Goal: Navigation & Orientation: Find specific page/section

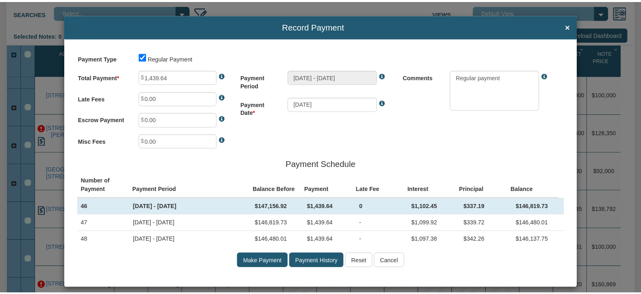
scroll to position [65, 0]
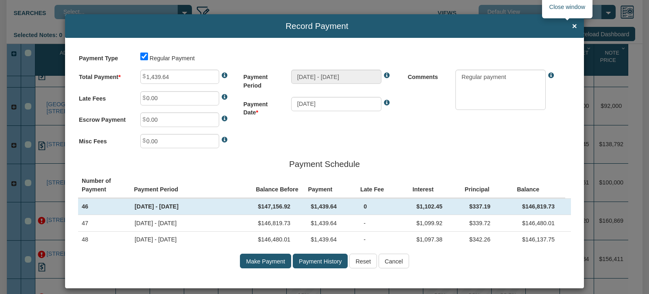
click at [572, 25] on span "×" at bounding box center [574, 26] width 5 height 9
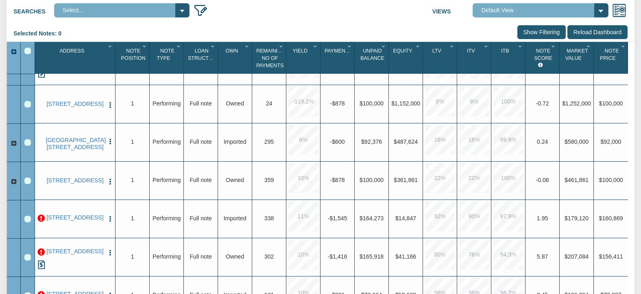
scroll to position [0, 0]
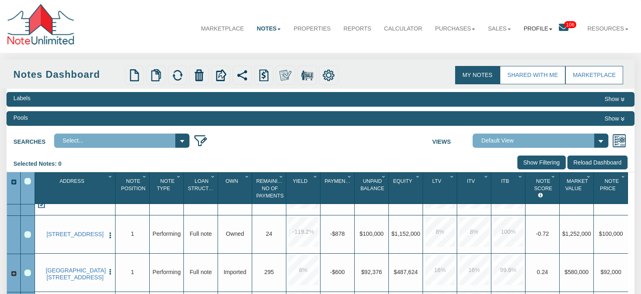
click at [550, 28] on b at bounding box center [550, 29] width 3 height 2
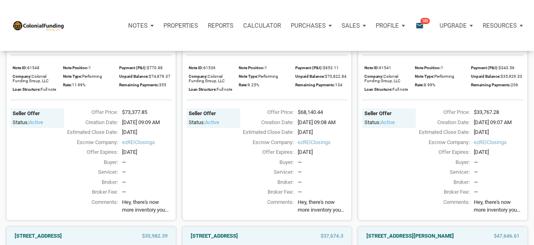
scroll to position [127, 0]
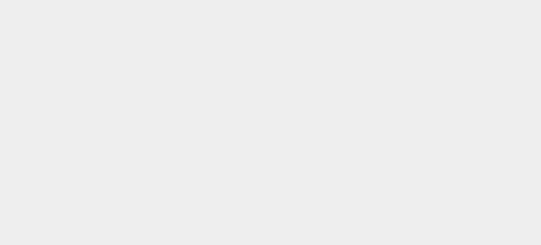
click at [9, 103] on html at bounding box center [270, 122] width 541 height 245
